Goal: Information Seeking & Learning: Check status

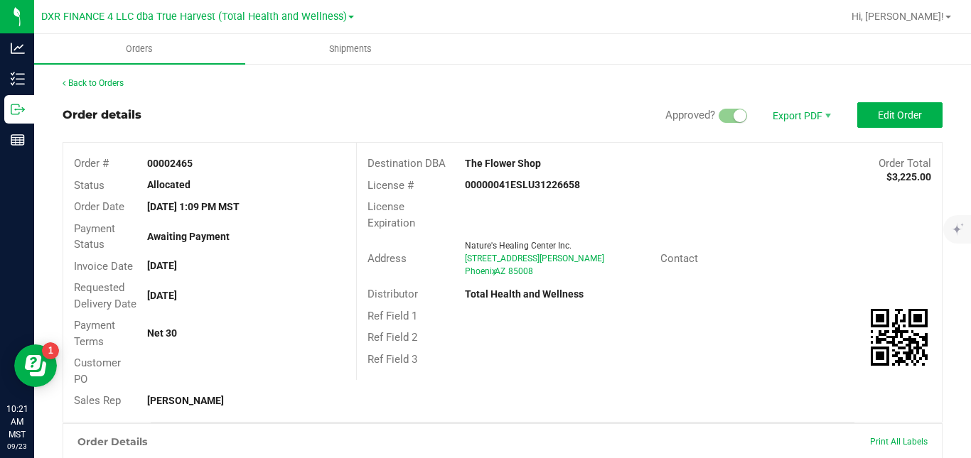
scroll to position [371, 0]
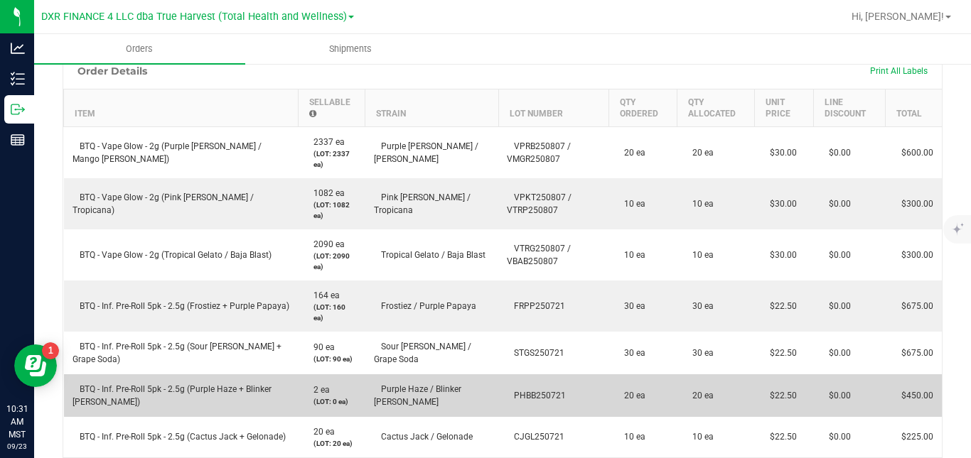
drag, startPoint x: 534, startPoint y: 402, endPoint x: 483, endPoint y: 404, distance: 51.2
click at [498, 404] on td "PHBB250721" at bounding box center [553, 396] width 110 height 43
copy span "PHBB250721"
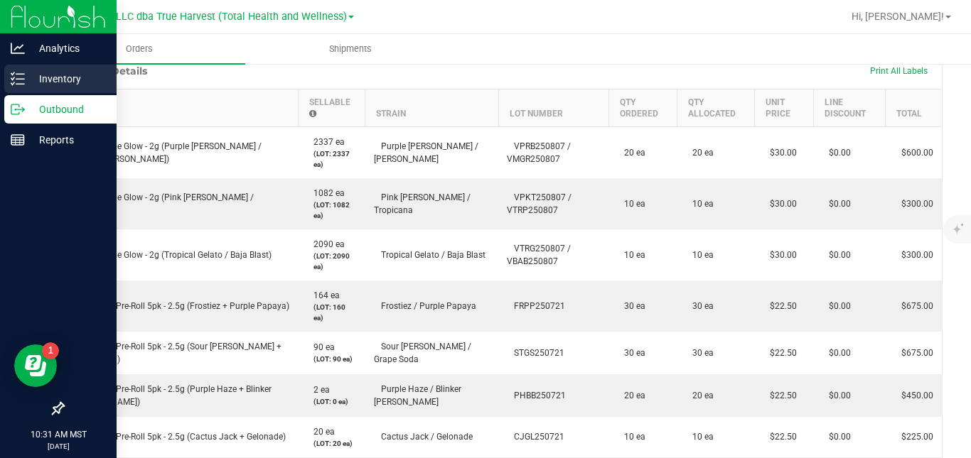
click at [21, 79] on line at bounding box center [20, 79] width 8 height 0
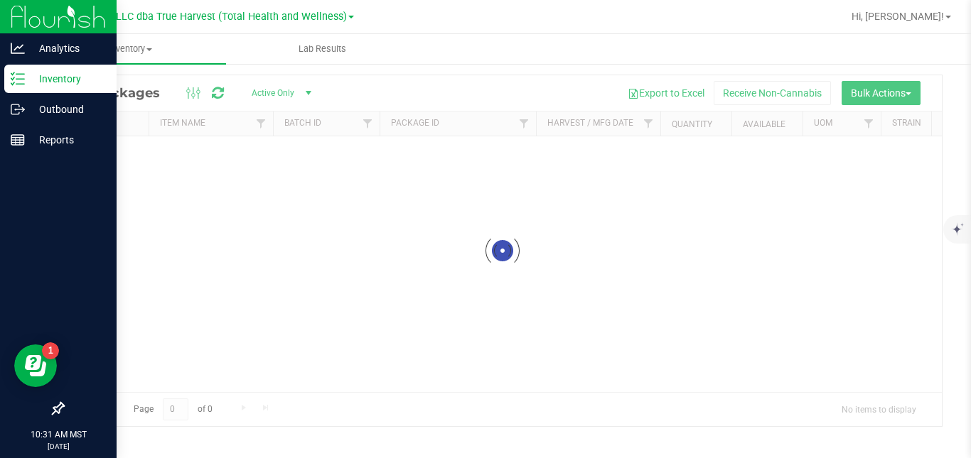
scroll to position [38, 0]
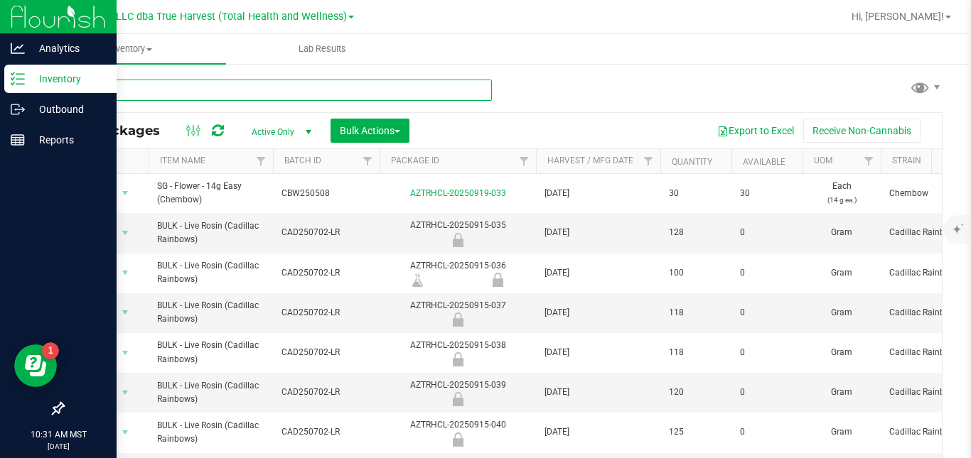
click at [415, 90] on input "text" at bounding box center [277, 90] width 429 height 21
paste input "PHBB250721"
type input "PHBB250721"
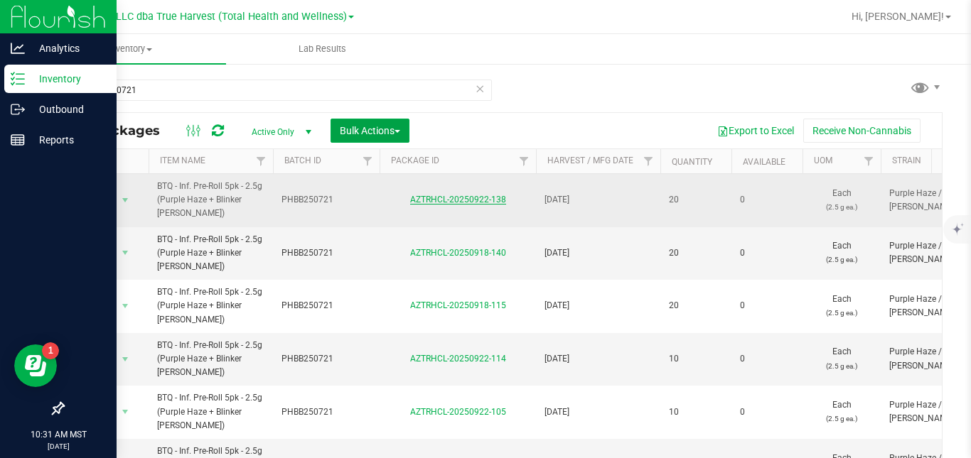
drag, startPoint x: 383, startPoint y: 135, endPoint x: 495, endPoint y: 198, distance: 128.2
click at [495, 198] on div "All Packages Active Only Active Only Lab Samples Locked All Bulk Actions Add to…" at bounding box center [503, 304] width 880 height 385
click at [436, 200] on link "AZTRHCL-20250922-138" at bounding box center [458, 200] width 96 height 10
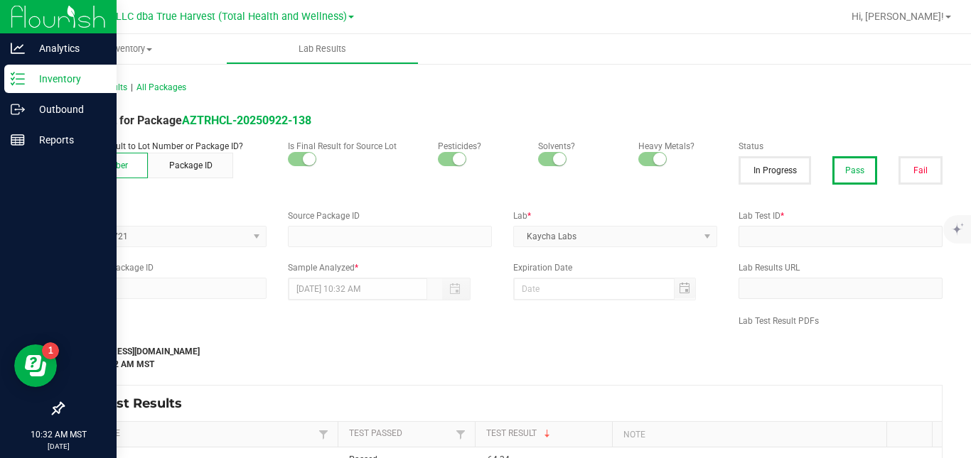
type input "AZTRHCL-20250827-083"
type input "TE50819003-003"
type input "AZTRHCL-20250827-083"
type input "[DATE] 8:49 AM"
type input "[DATE]"
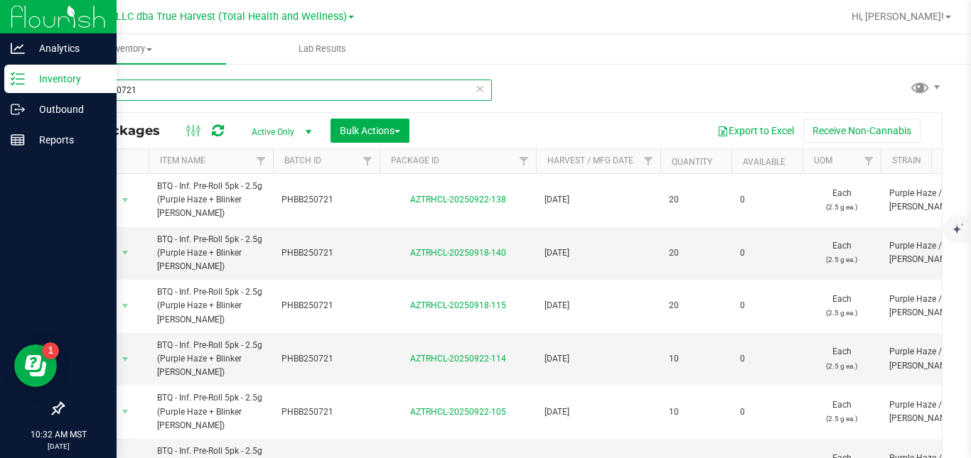
drag, startPoint x: 151, startPoint y: 87, endPoint x: 86, endPoint y: 89, distance: 64.7
click at [86, 89] on input "PHBB250721" at bounding box center [277, 90] width 429 height 21
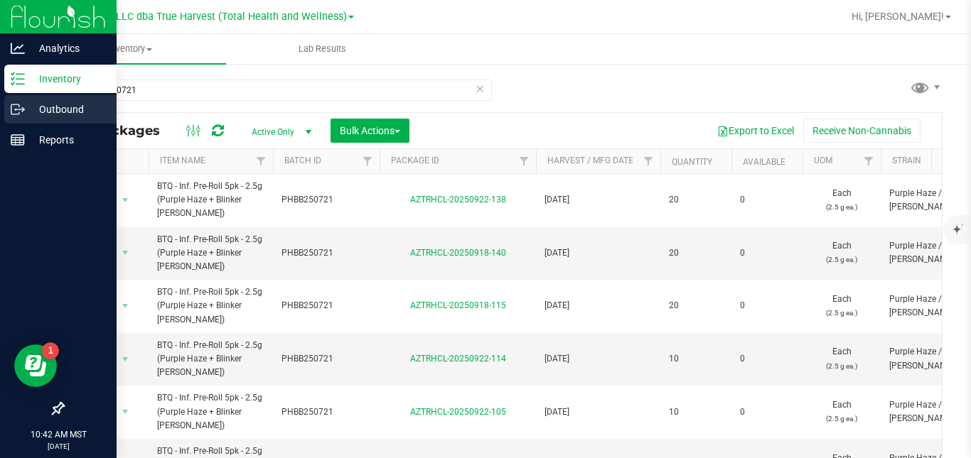
click at [20, 109] on icon at bounding box center [18, 109] width 14 height 14
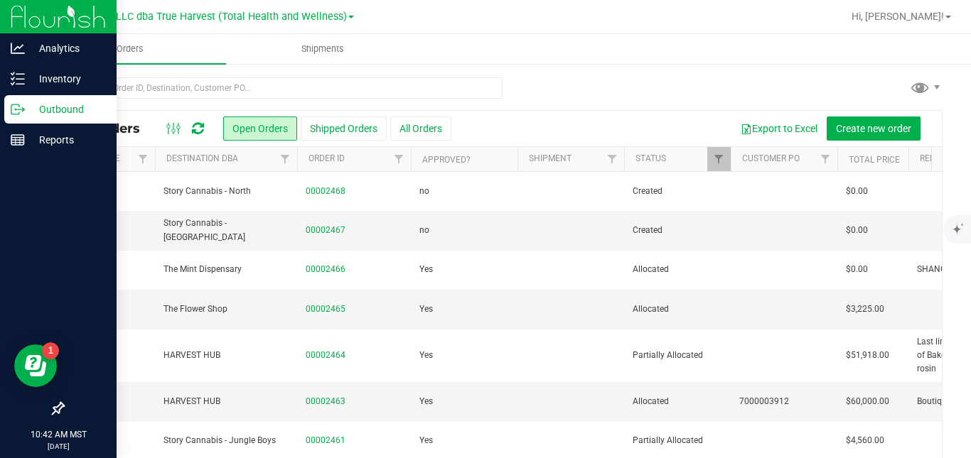
scroll to position [0, 139]
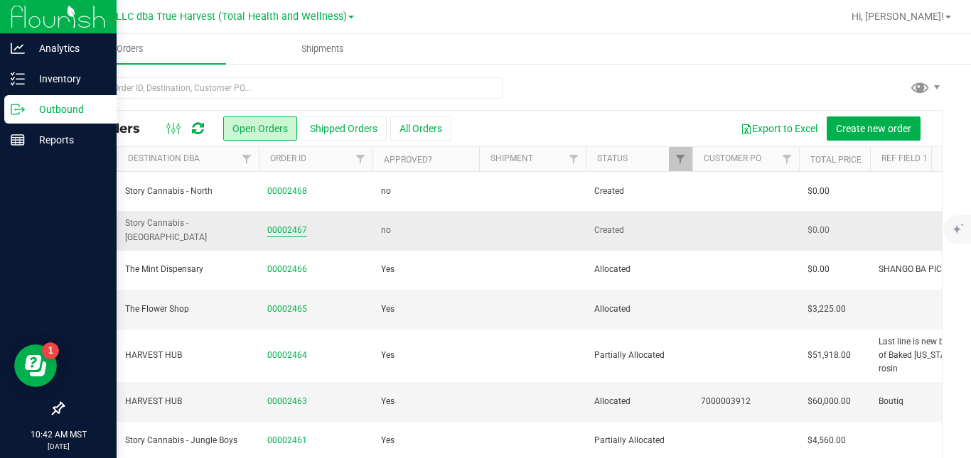
click at [295, 229] on link "00002467" at bounding box center [287, 231] width 40 height 14
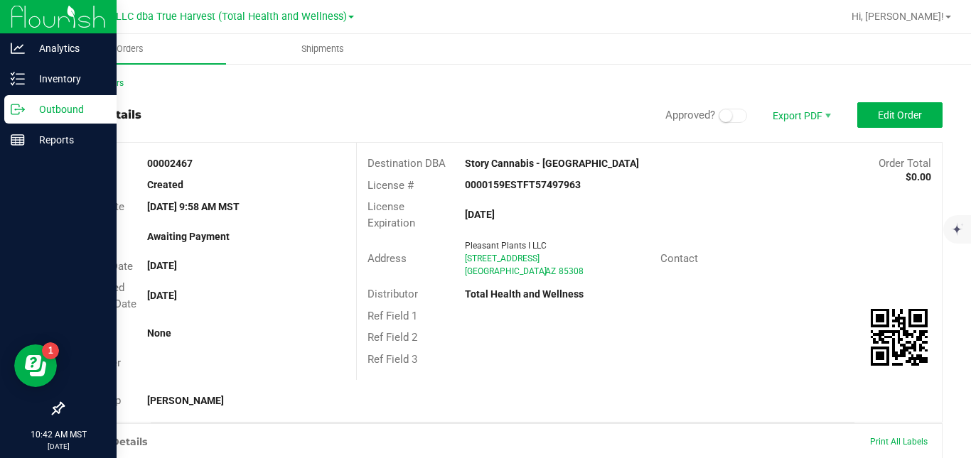
click at [10, 110] on div "Outbound" at bounding box center [60, 109] width 112 height 28
